Goal: Information Seeking & Learning: Understand process/instructions

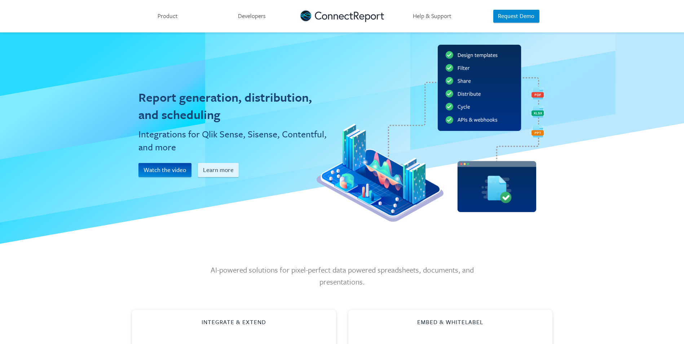
click at [260, 17] on link "Developers" at bounding box center [252, 16] width 84 height 32
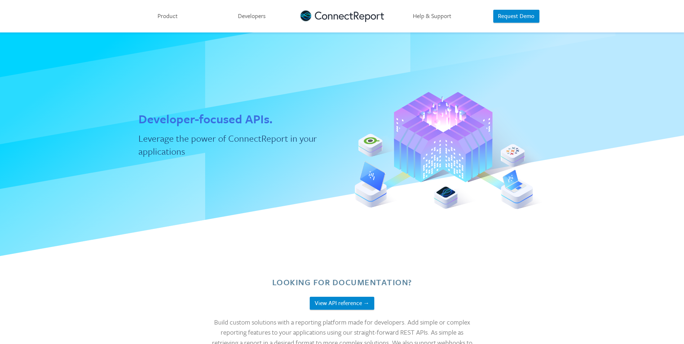
click at [429, 10] on link "Help & Support" at bounding box center [432, 16] width 84 height 32
